Goal: Check status: Check status

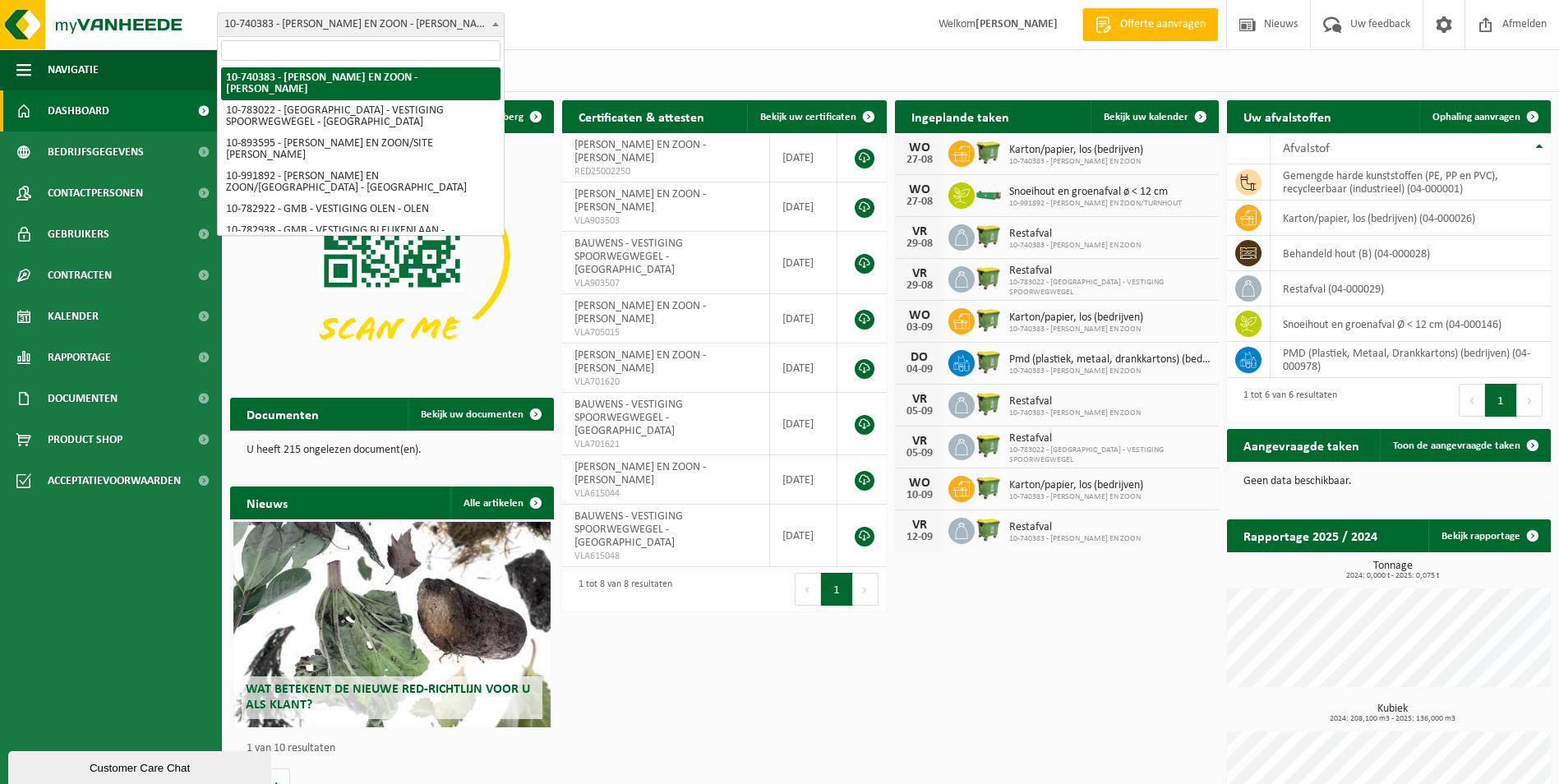
click at [367, 22] on span "10-740383 - [PERSON_NAME] EN ZOON - [PERSON_NAME]" at bounding box center [360, 25] width 286 height 23
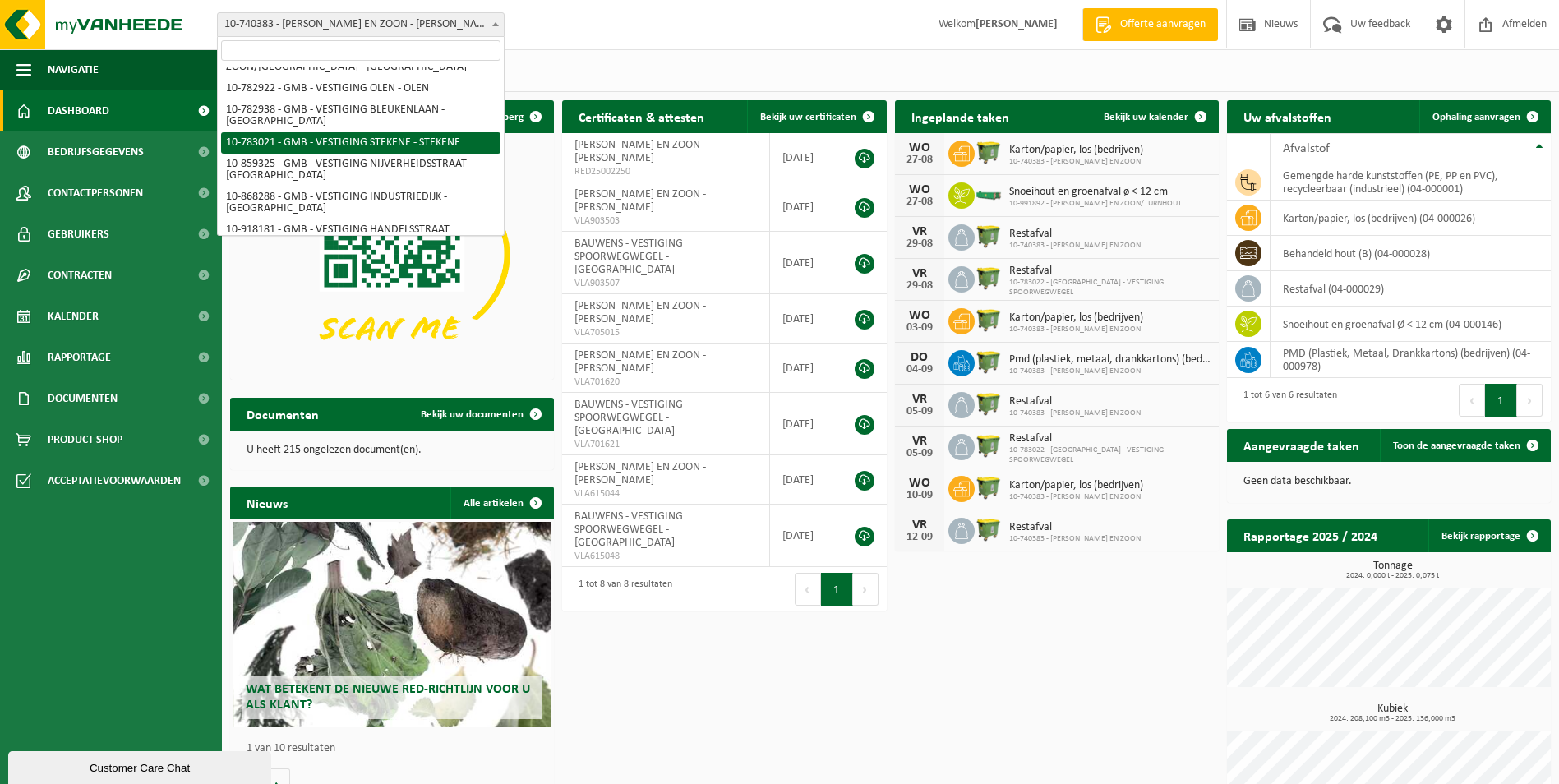
scroll to position [140, 0]
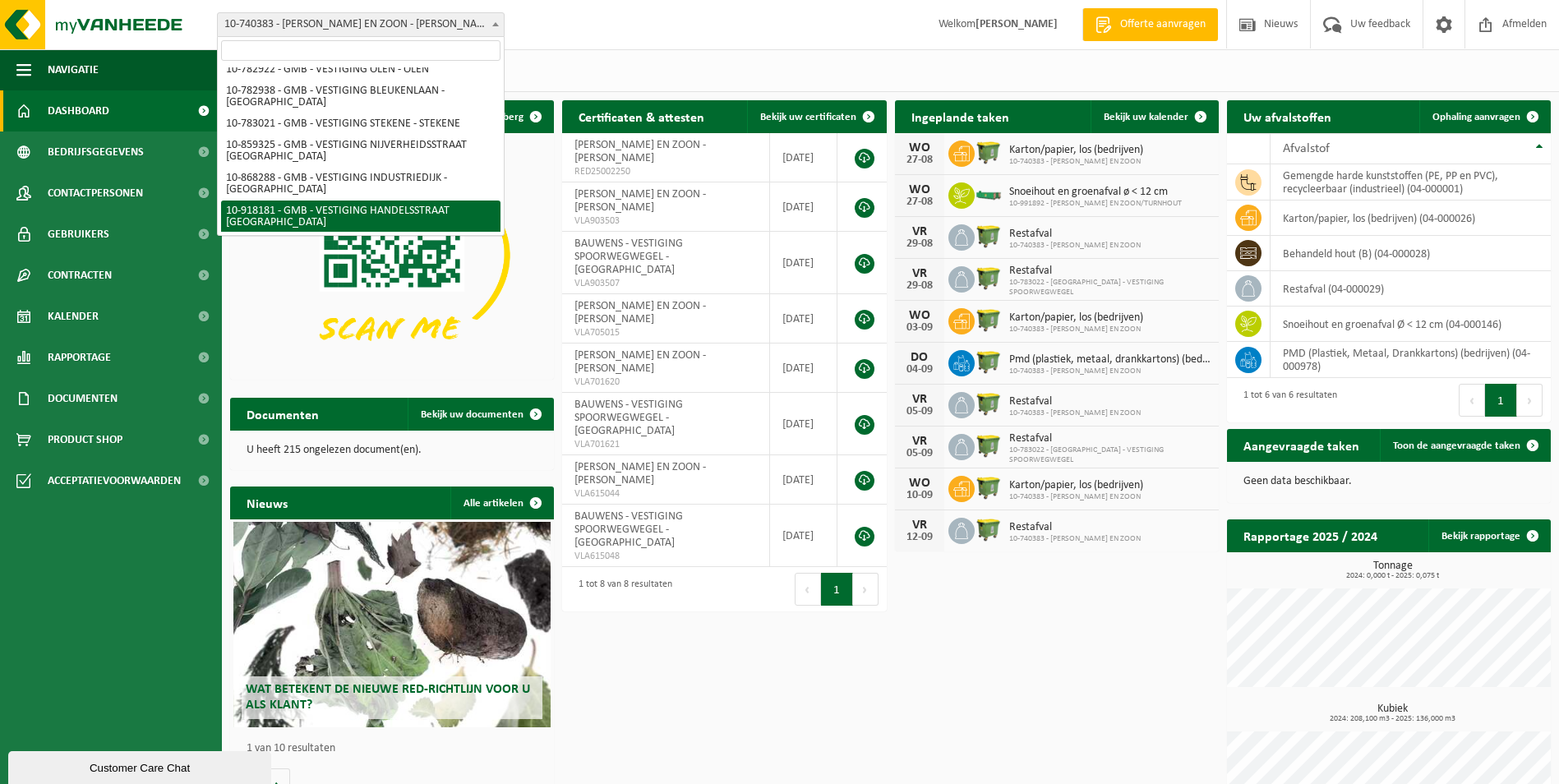
select select "128403"
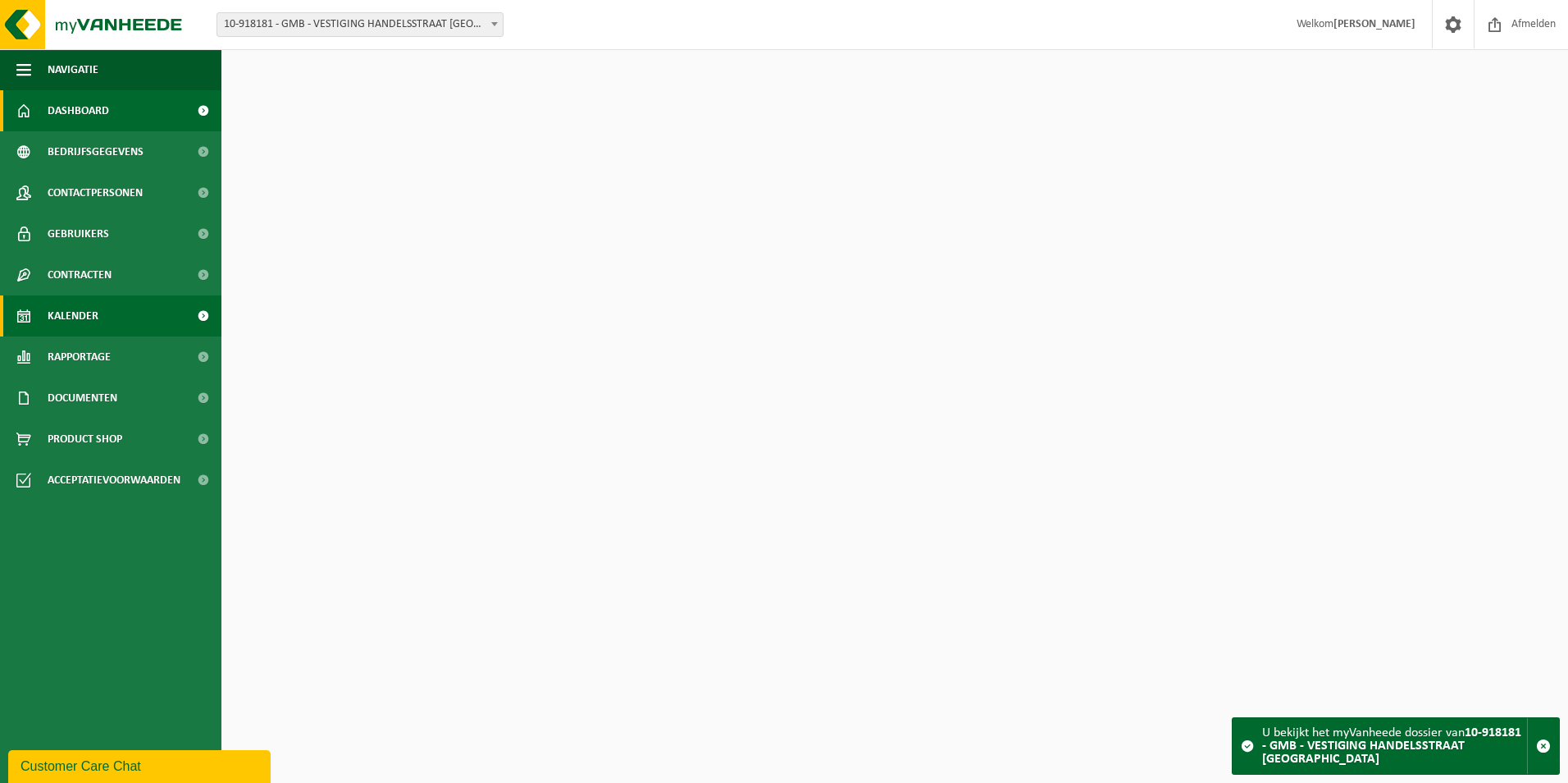
click at [119, 315] on link "Kalender" at bounding box center [111, 315] width 221 height 41
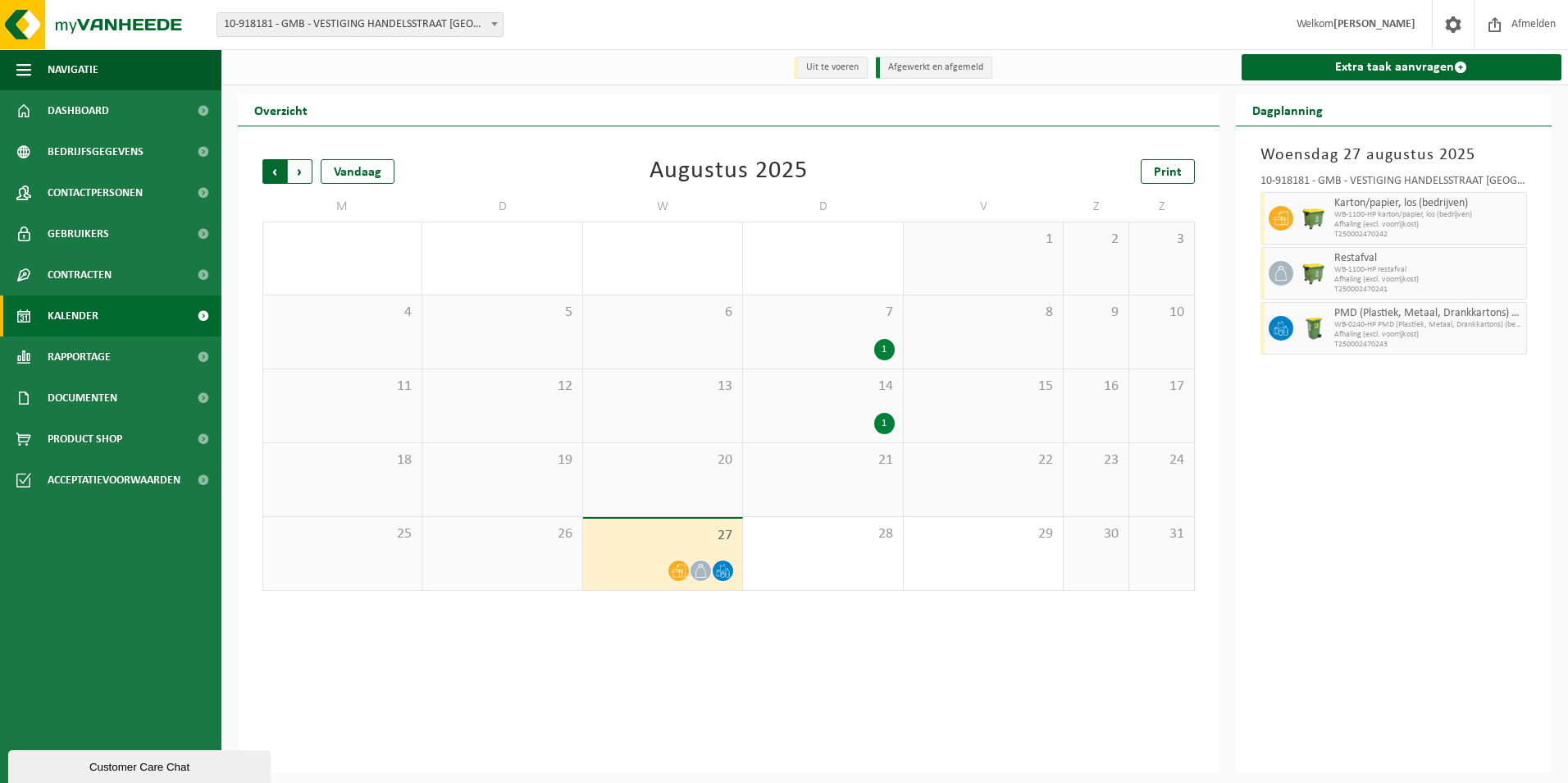
click at [309, 171] on span "Volgende" at bounding box center [300, 171] width 25 height 25
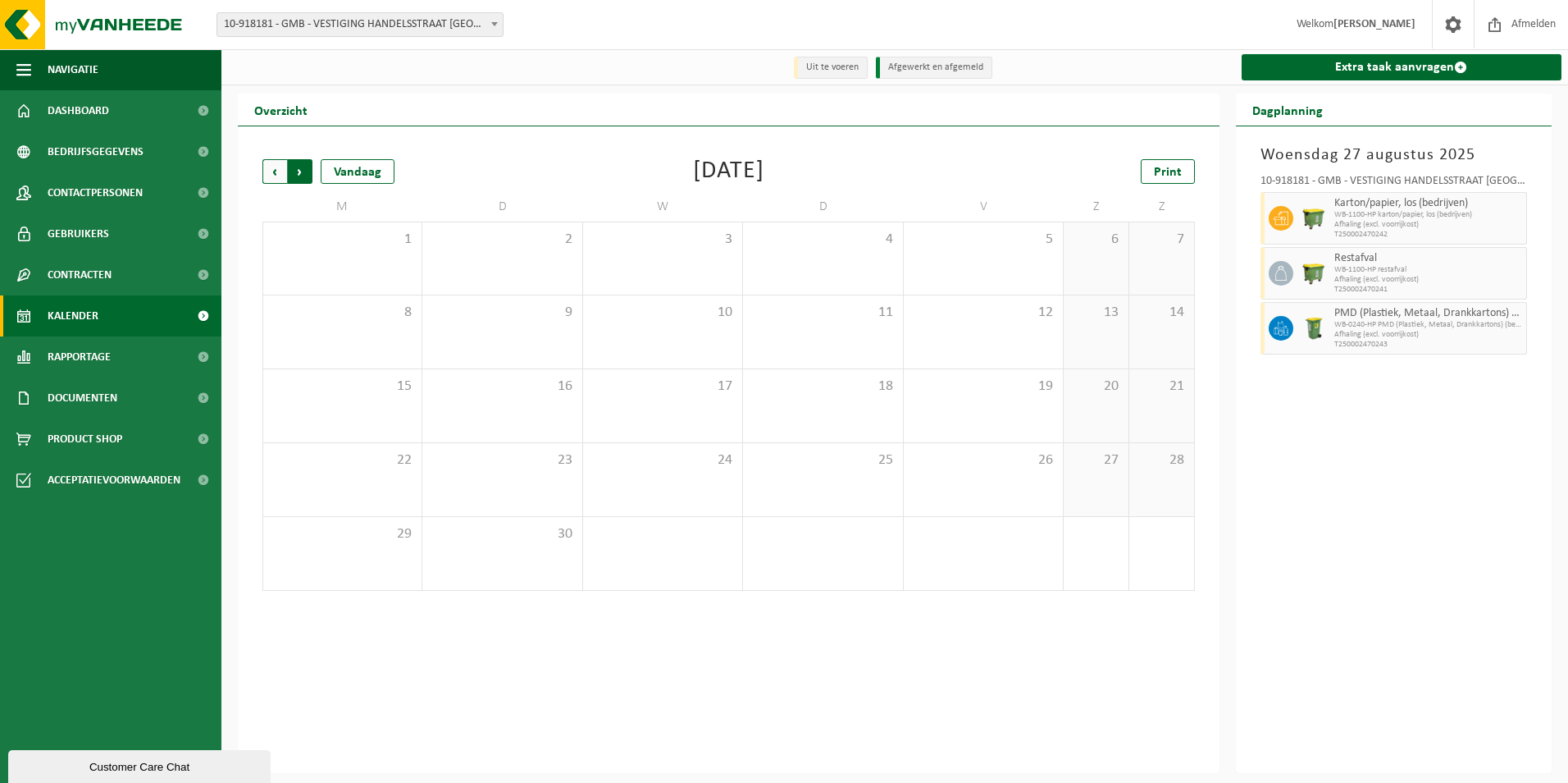
click at [278, 170] on span "Vorige" at bounding box center [275, 171] width 25 height 25
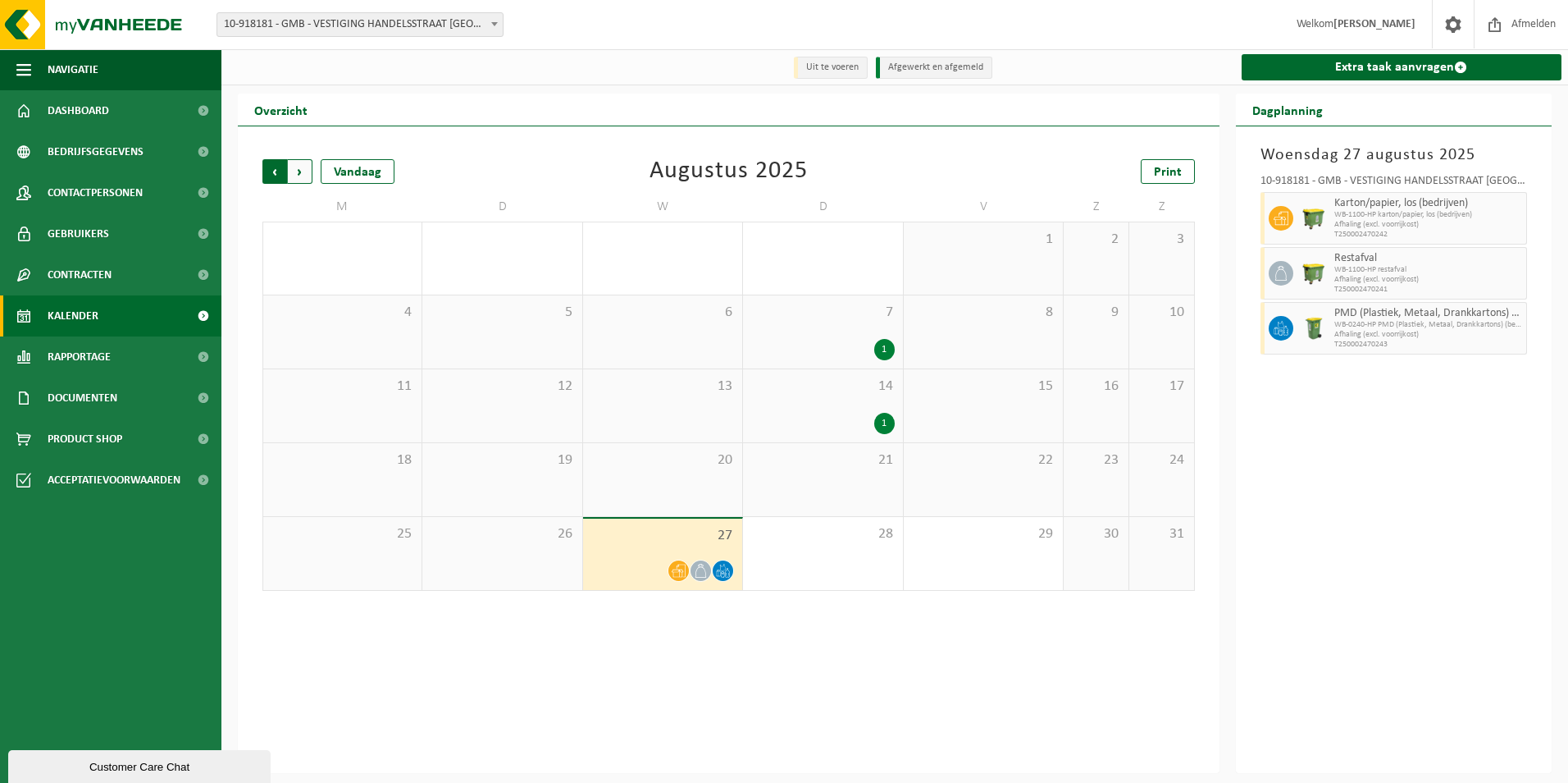
click at [303, 171] on span "Volgende" at bounding box center [300, 171] width 25 height 25
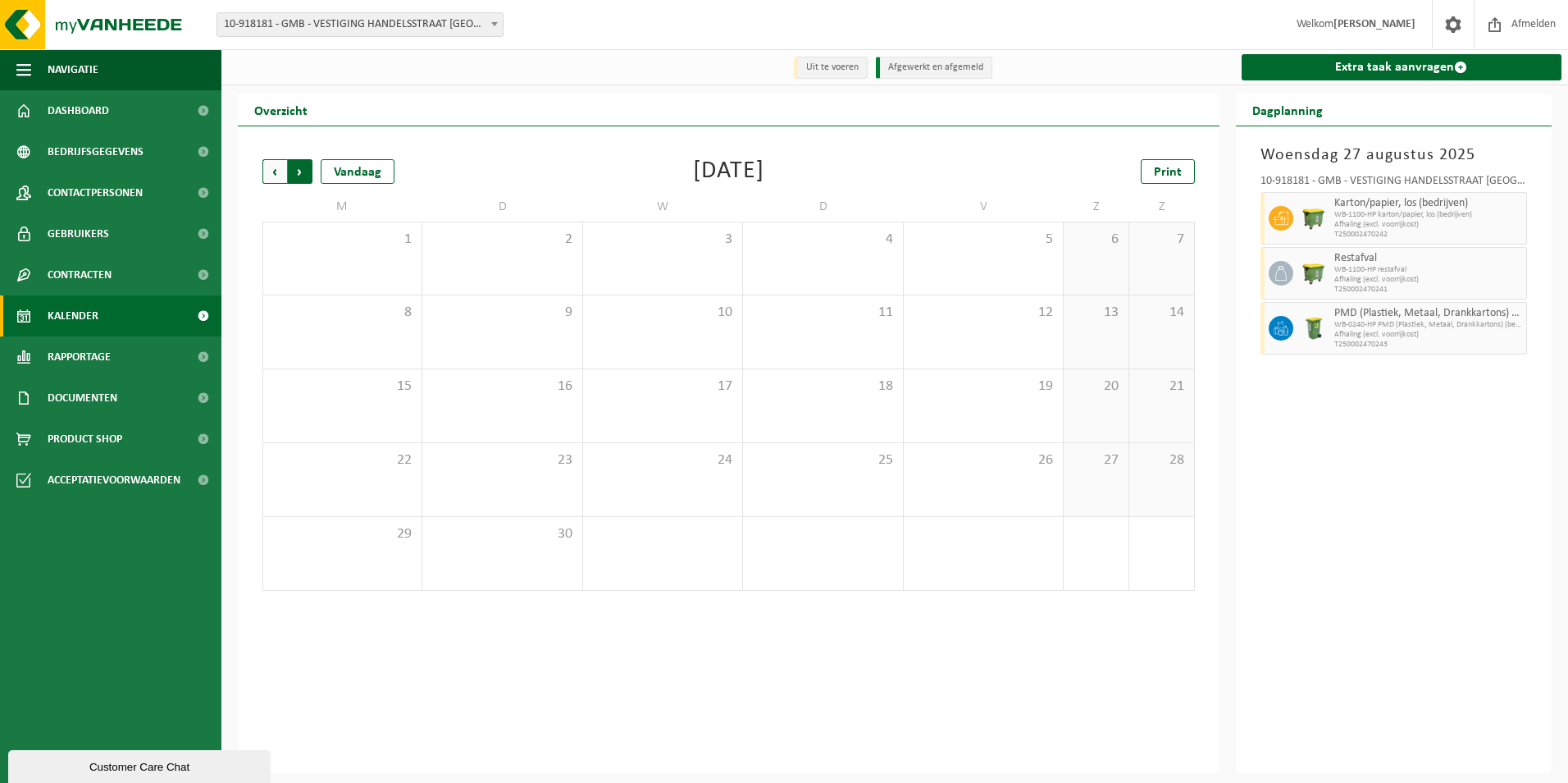
click at [273, 172] on span "Vorige" at bounding box center [275, 171] width 25 height 25
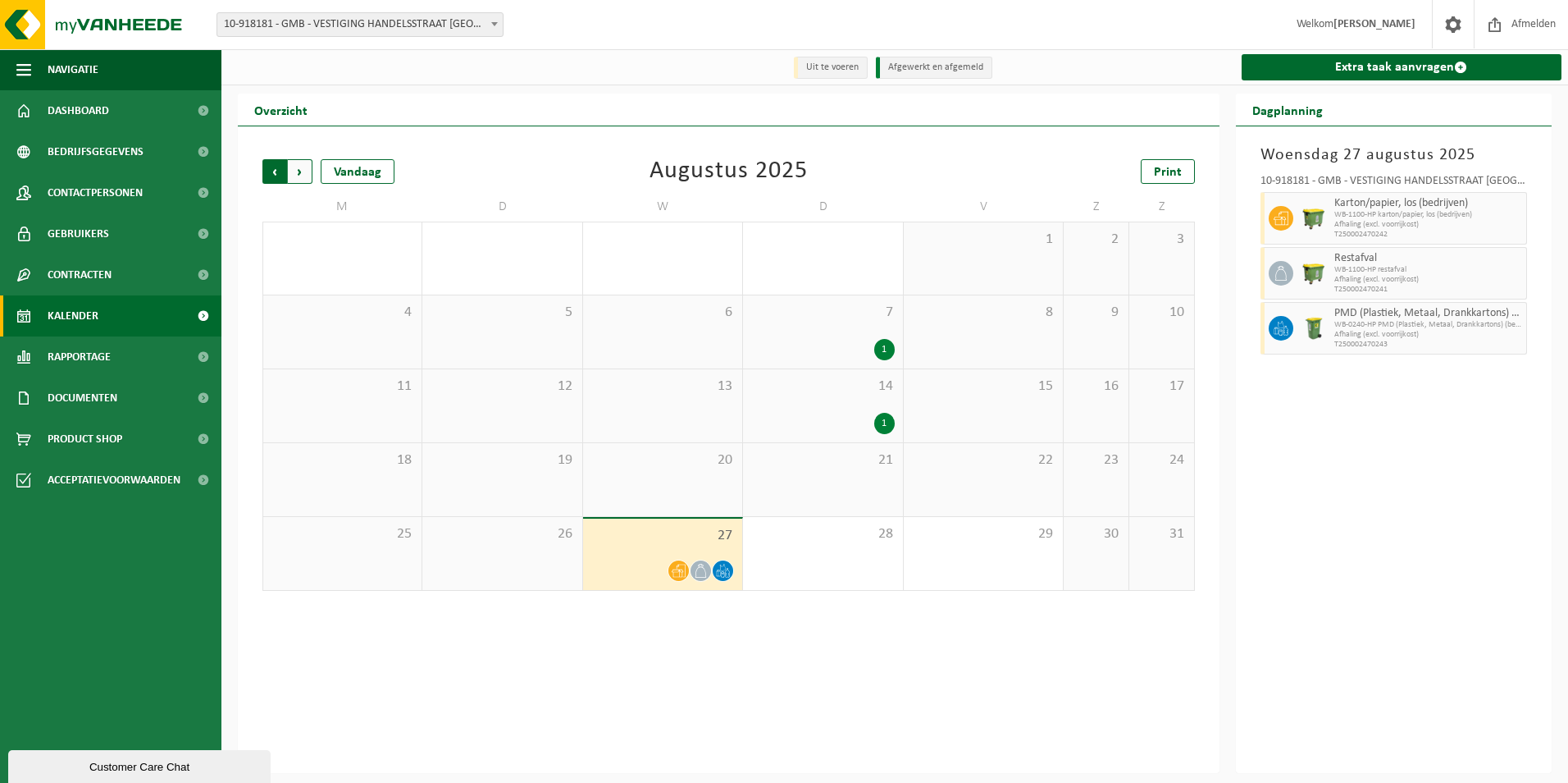
click at [303, 169] on span "Volgende" at bounding box center [300, 171] width 25 height 25
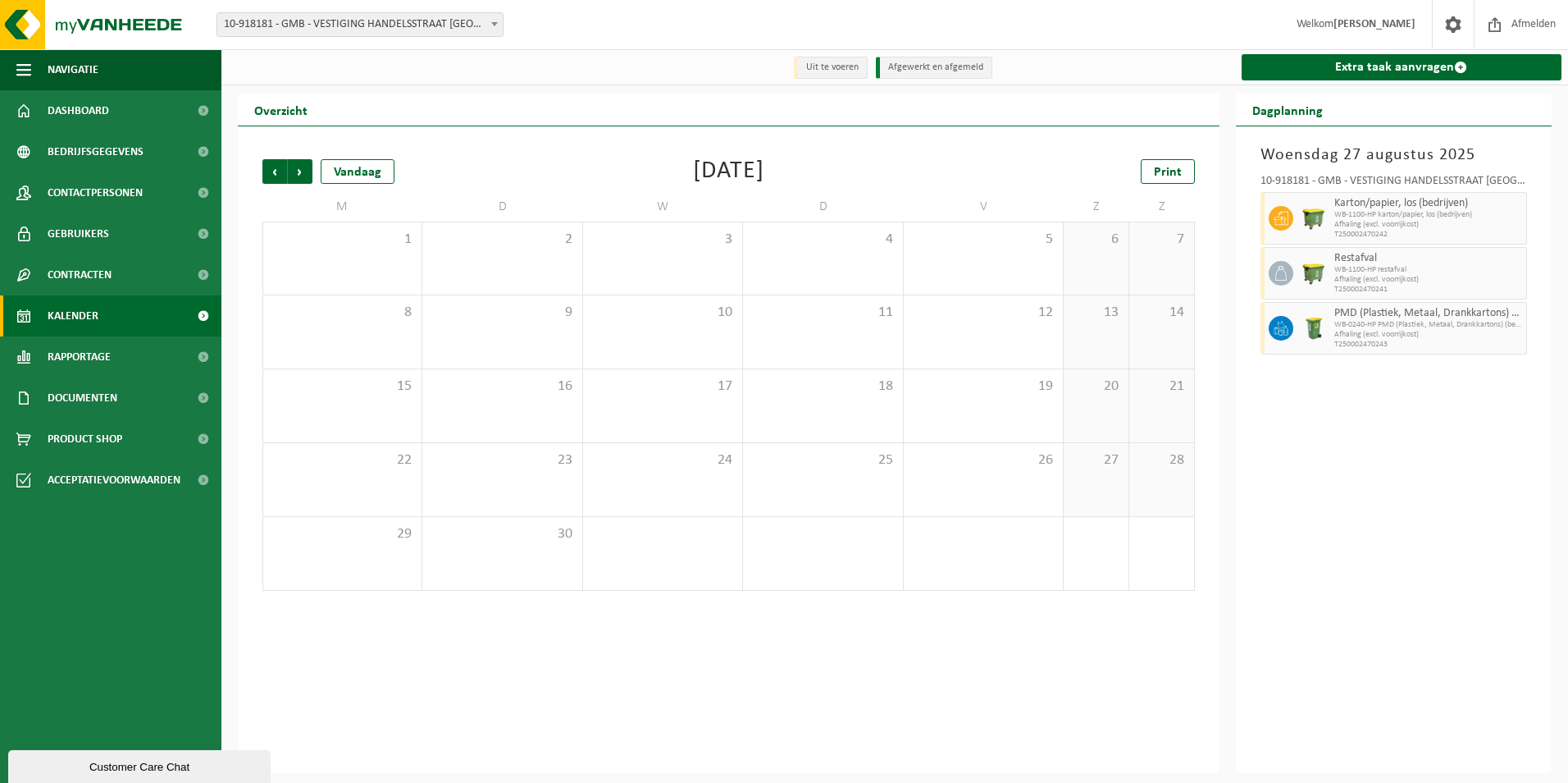
click at [303, 169] on span "Volgende" at bounding box center [300, 171] width 25 height 25
click at [265, 169] on span "Vorige" at bounding box center [275, 171] width 25 height 25
